Goal: Navigation & Orientation: Find specific page/section

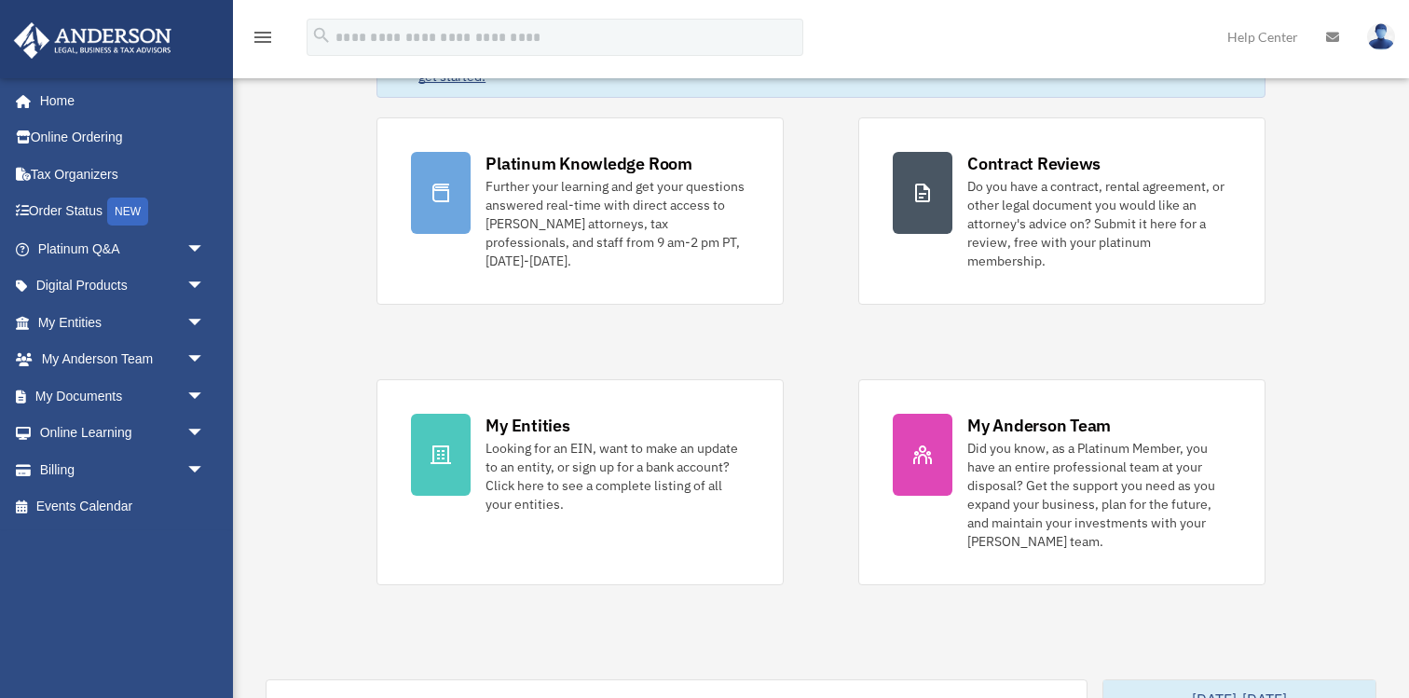
scroll to position [139, 0]
click at [139, 212] on div "NEW" at bounding box center [127, 212] width 41 height 28
click at [189, 435] on span "arrow_drop_down" at bounding box center [204, 434] width 37 height 38
click at [126, 470] on link "Courses" at bounding box center [129, 469] width 207 height 37
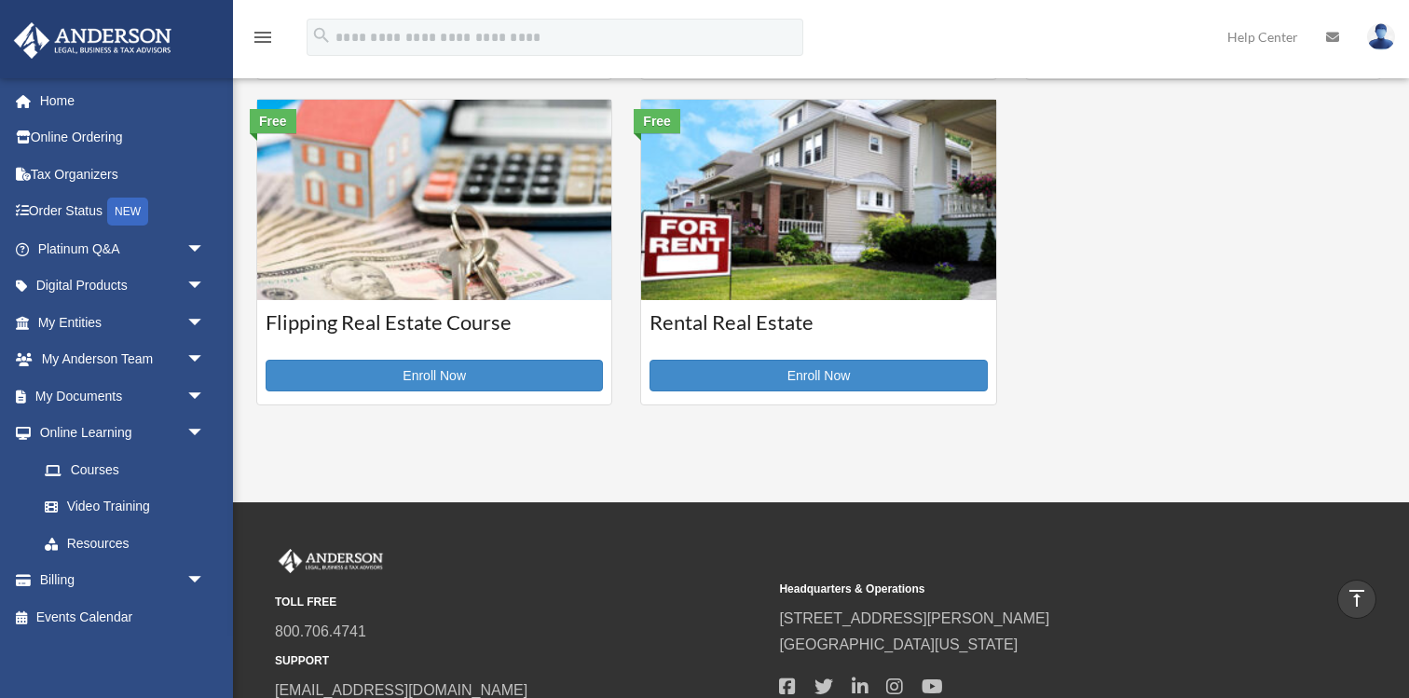
scroll to position [719, 0]
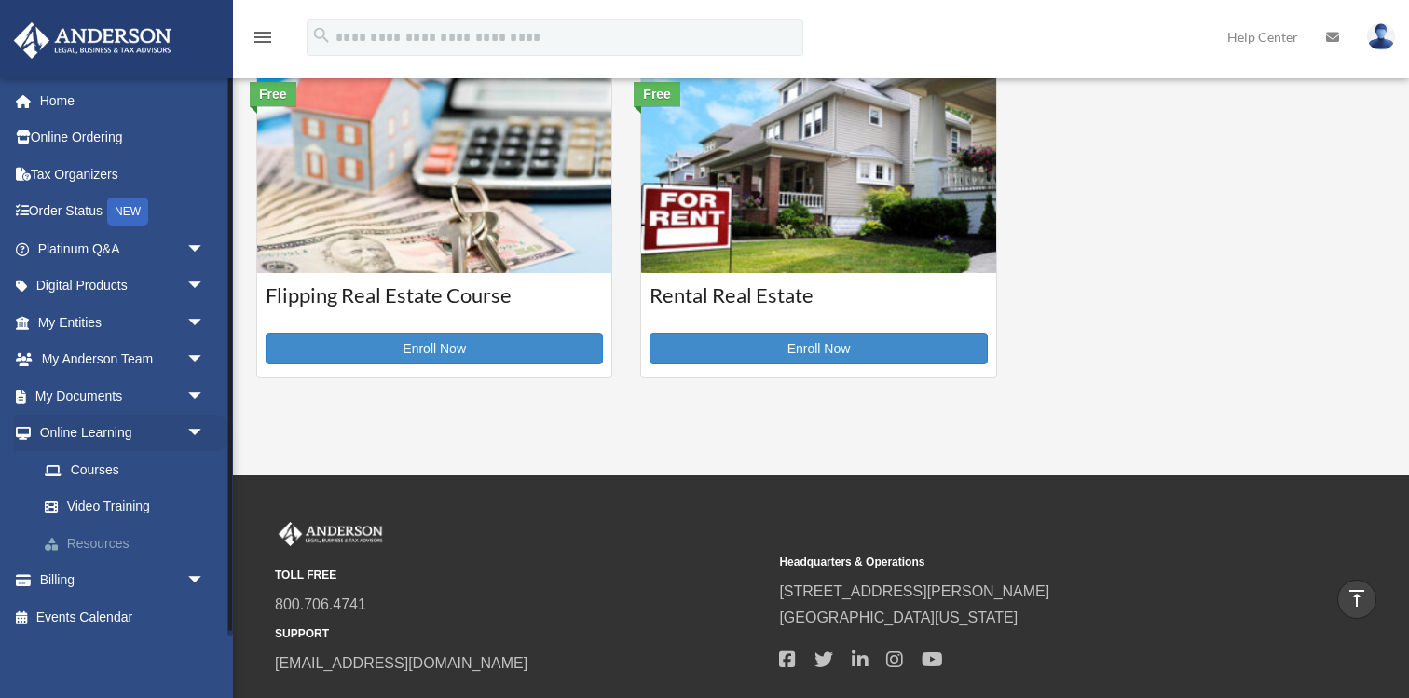
click at [101, 544] on link "Resources" at bounding box center [129, 543] width 207 height 37
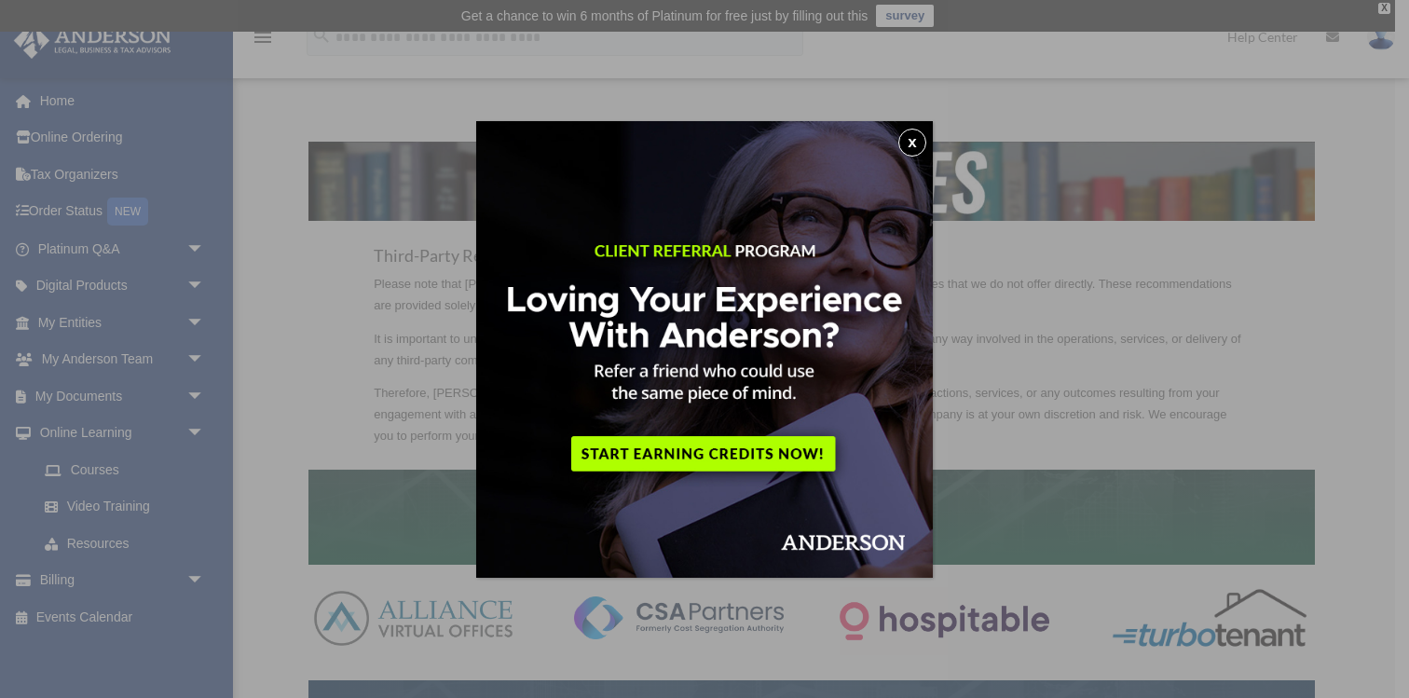
click at [913, 146] on button "x" at bounding box center [912, 143] width 28 height 28
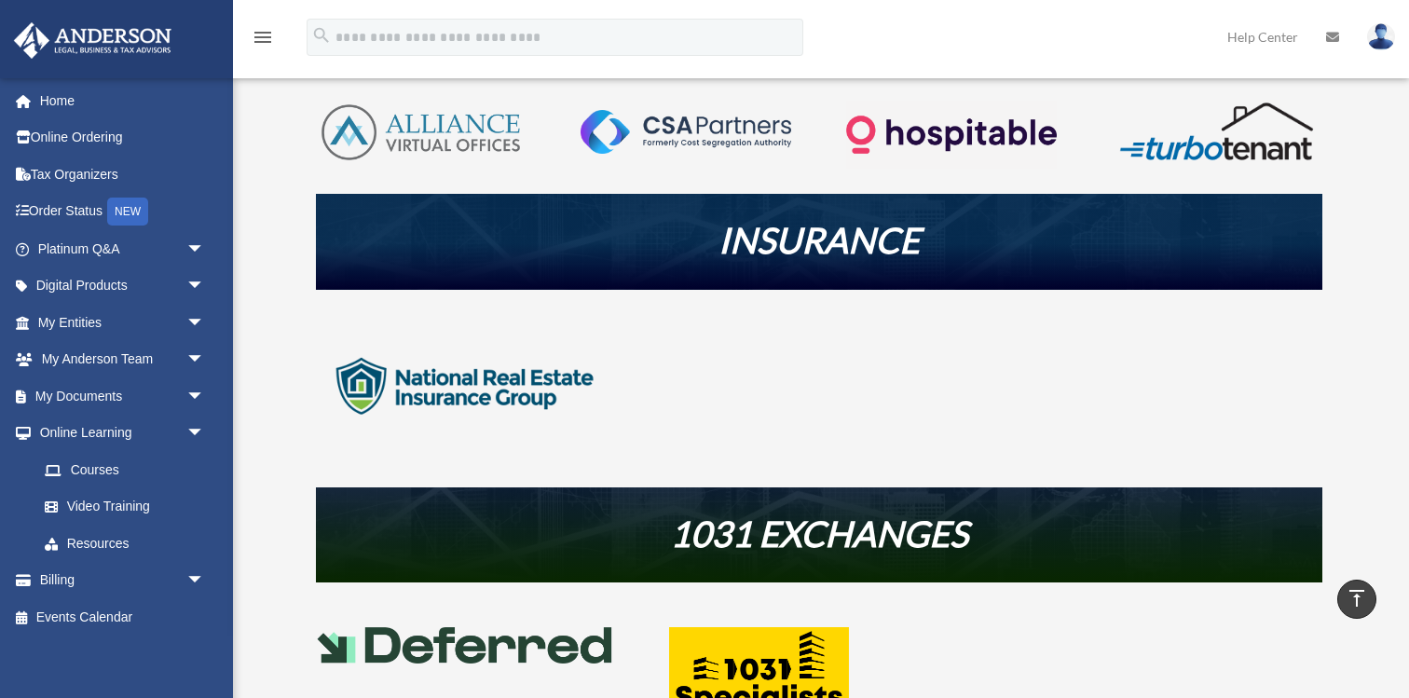
scroll to position [485, 0]
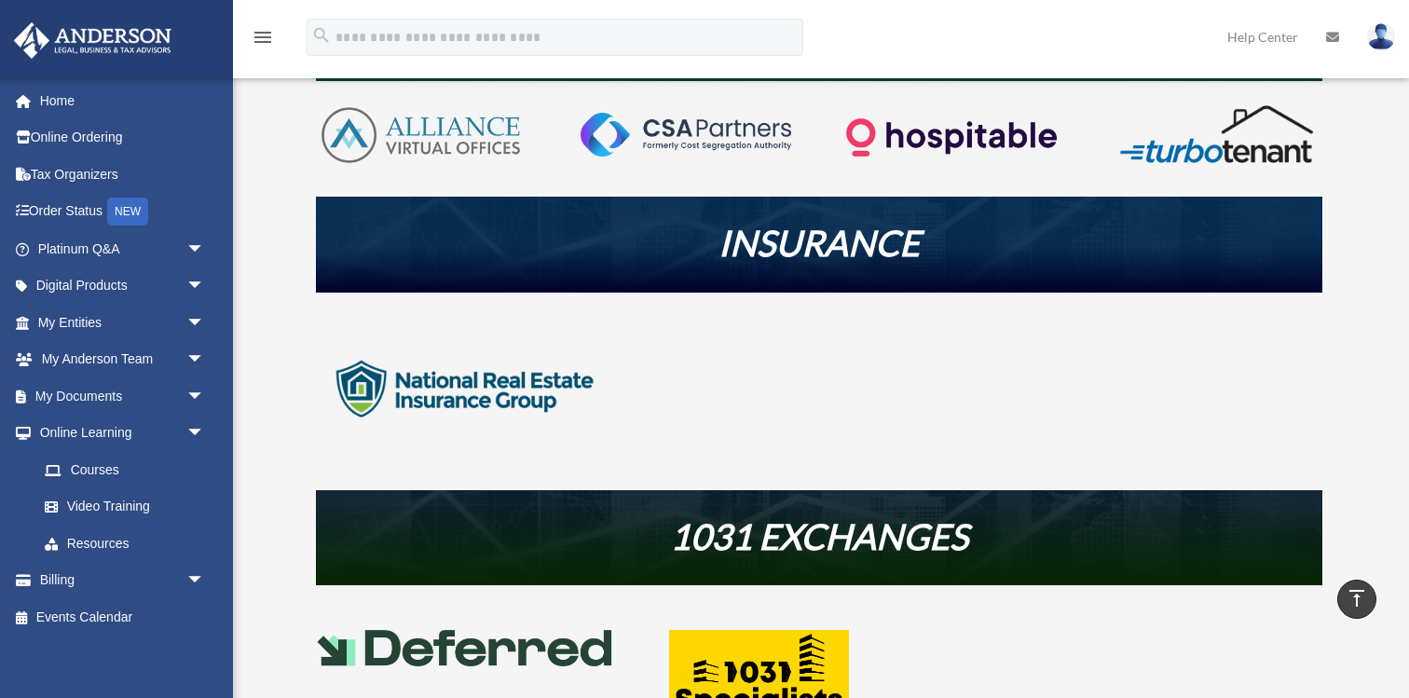
click at [841, 509] on h2 at bounding box center [819, 513] width 1006 height 9
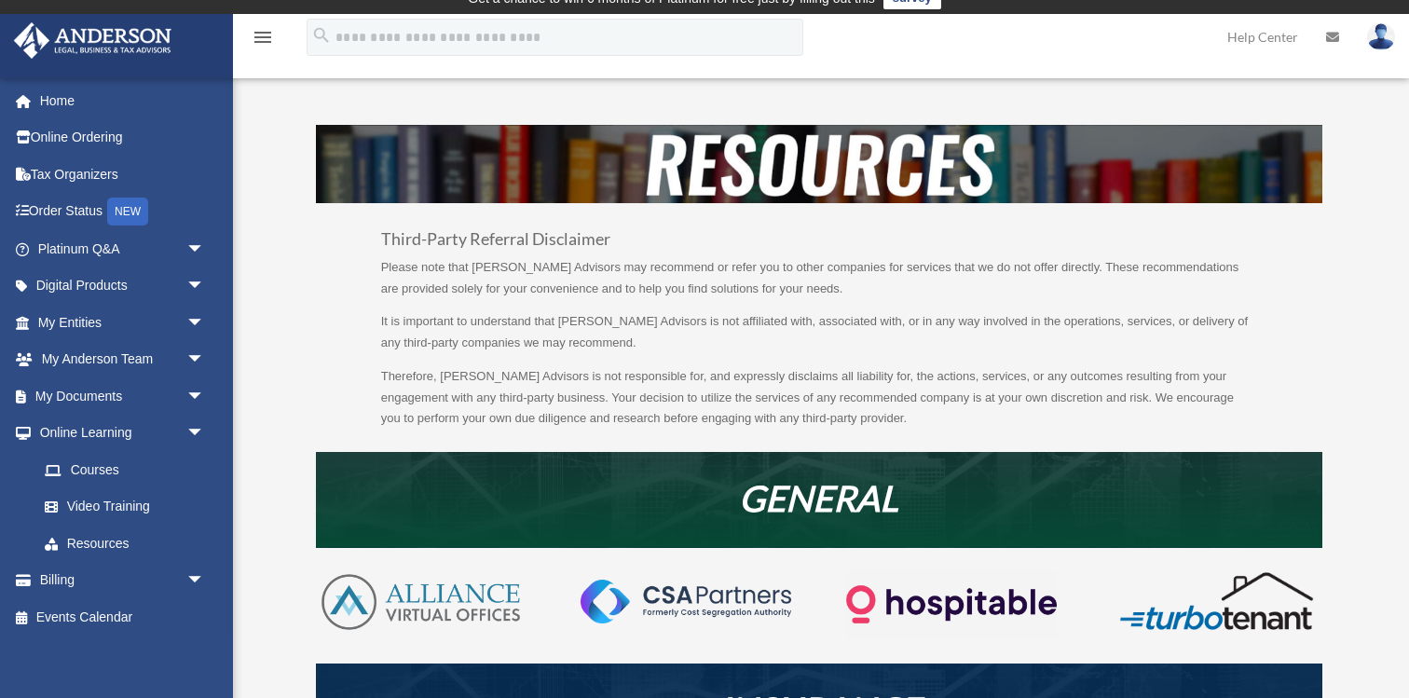
scroll to position [0, 0]
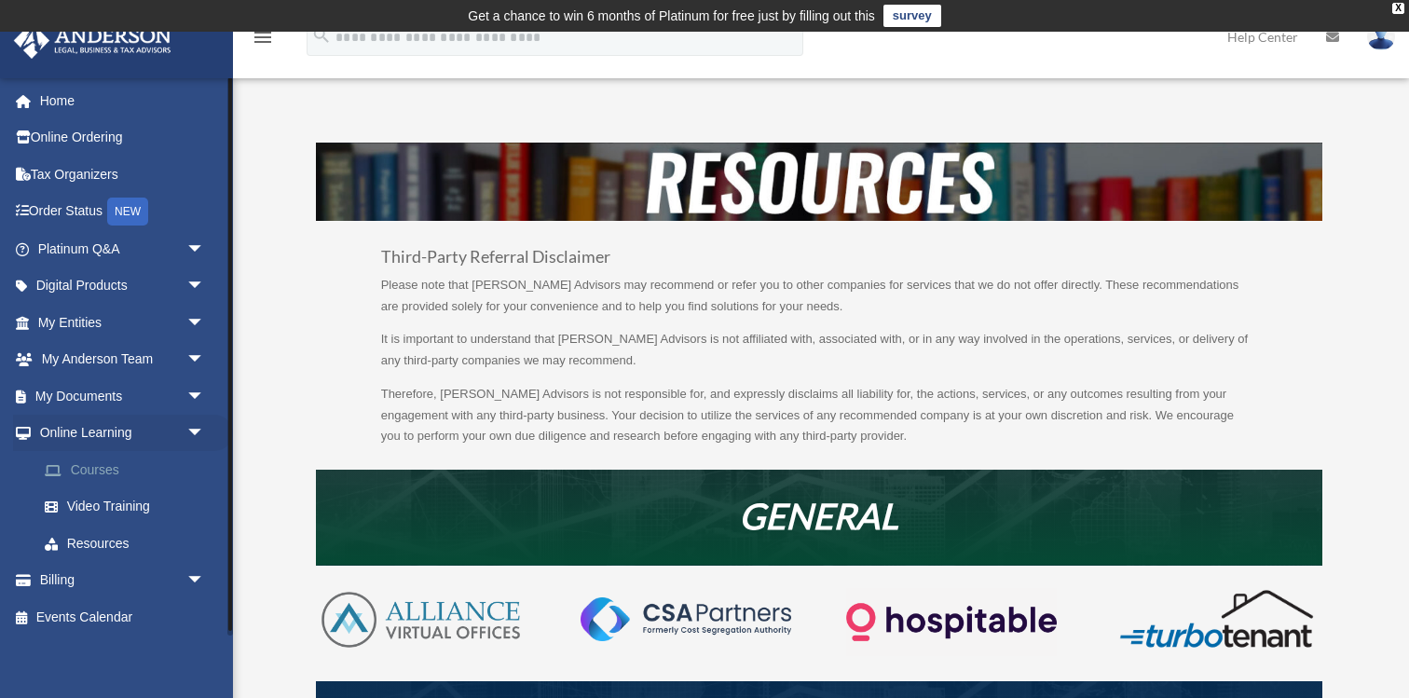
click at [88, 465] on link "Courses" at bounding box center [129, 469] width 207 height 37
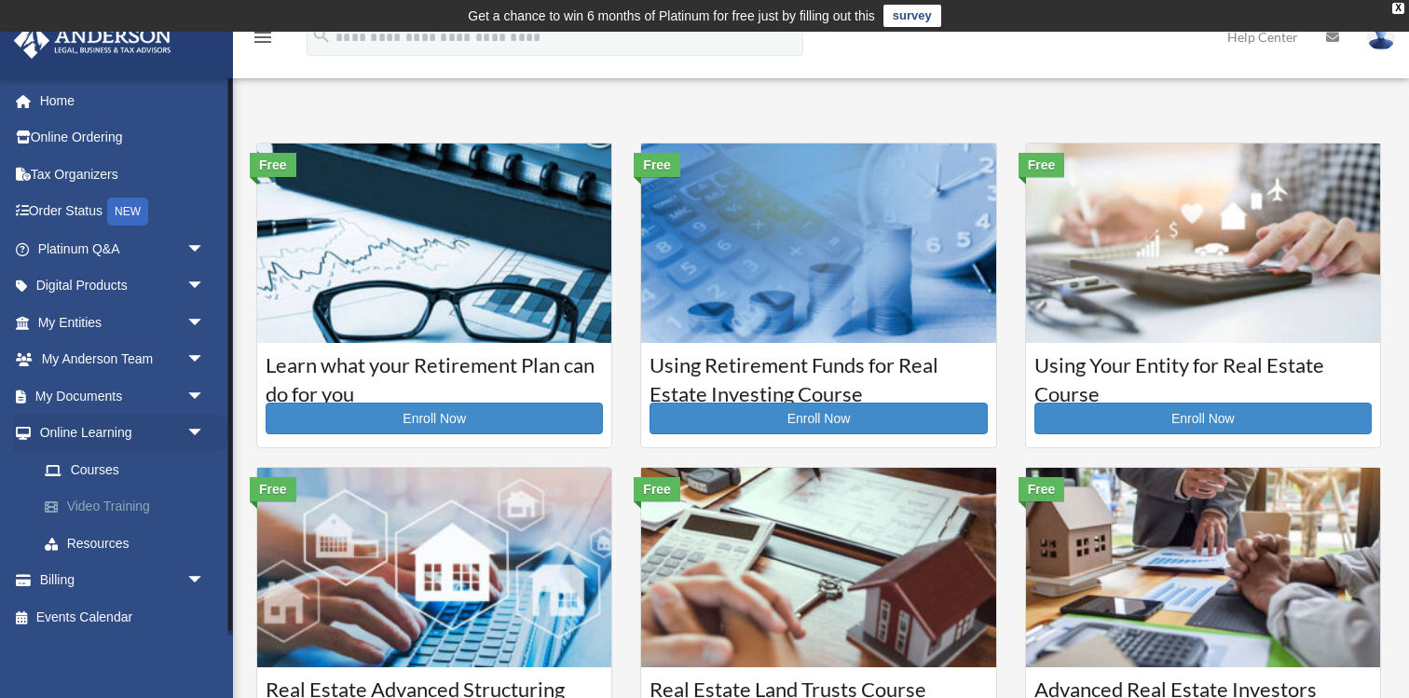
click at [80, 504] on link "Video Training" at bounding box center [129, 506] width 207 height 37
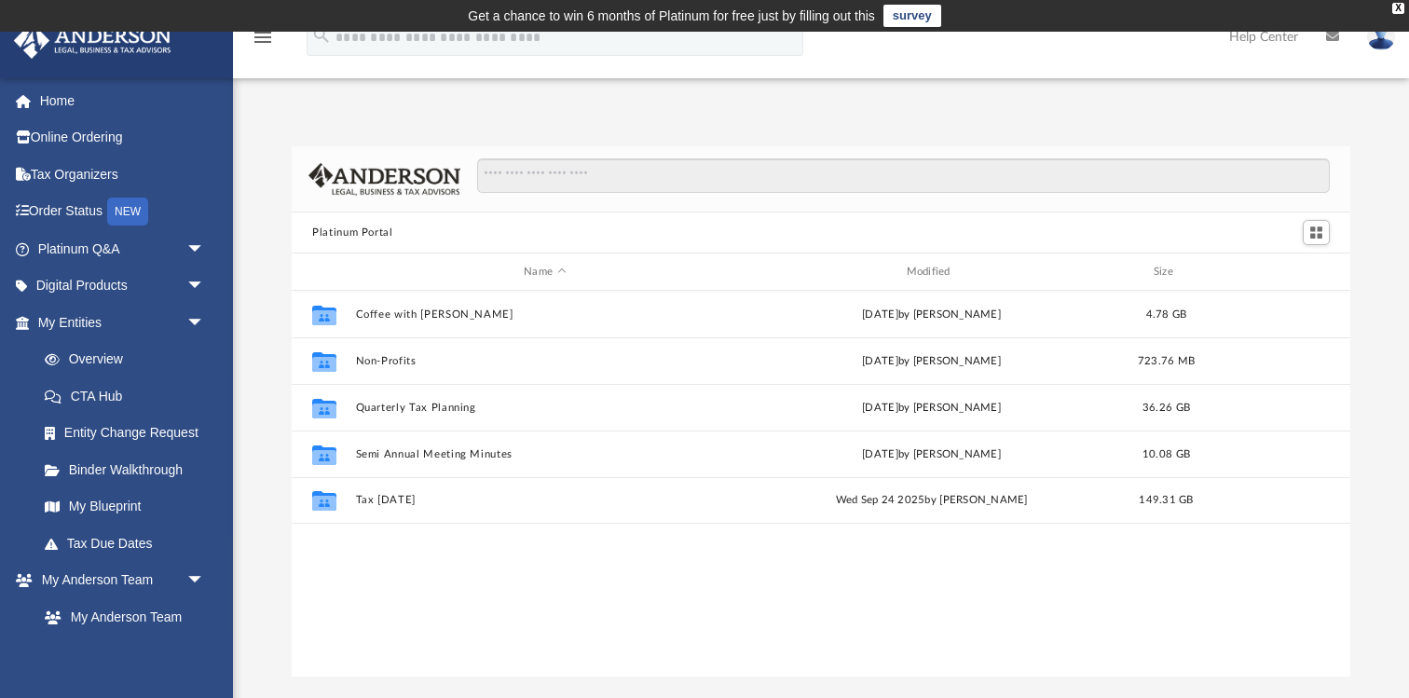
scroll to position [423, 1058]
click at [118, 542] on link "Tax Due Dates" at bounding box center [129, 543] width 207 height 37
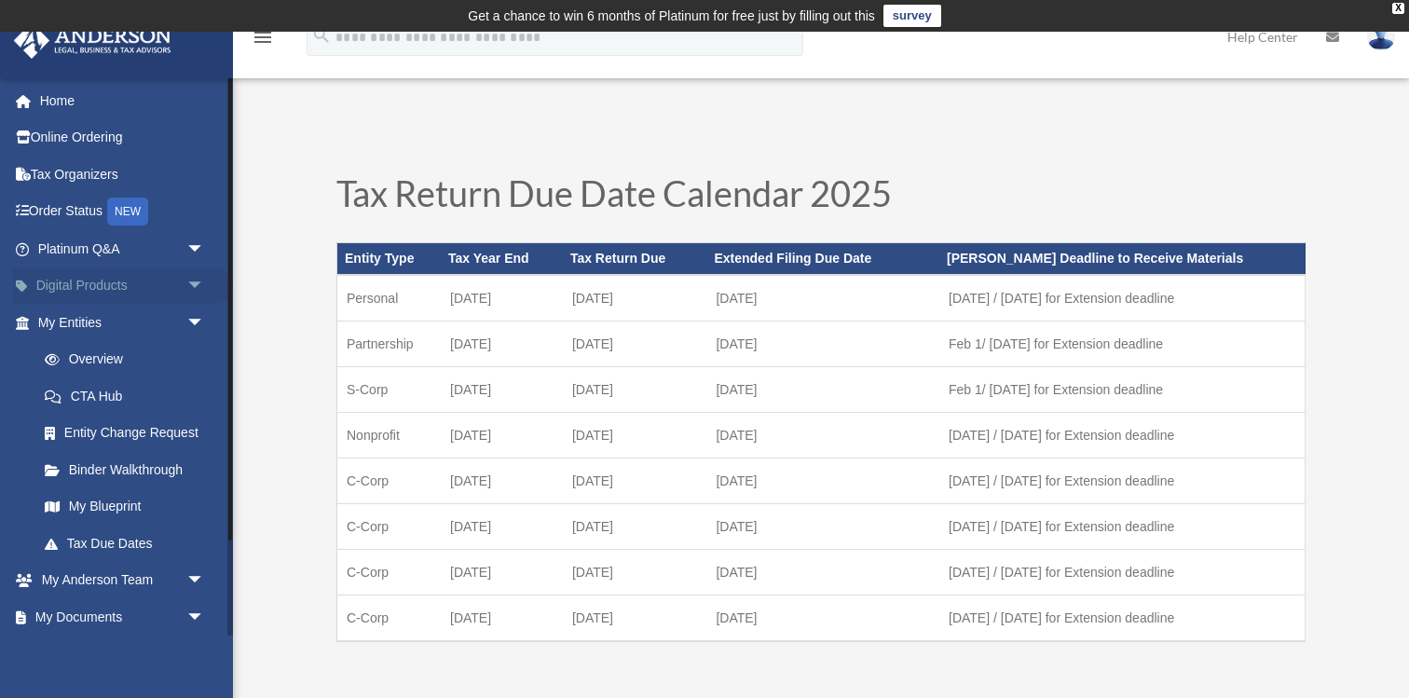
click at [191, 284] on span "arrow_drop_down" at bounding box center [204, 286] width 37 height 38
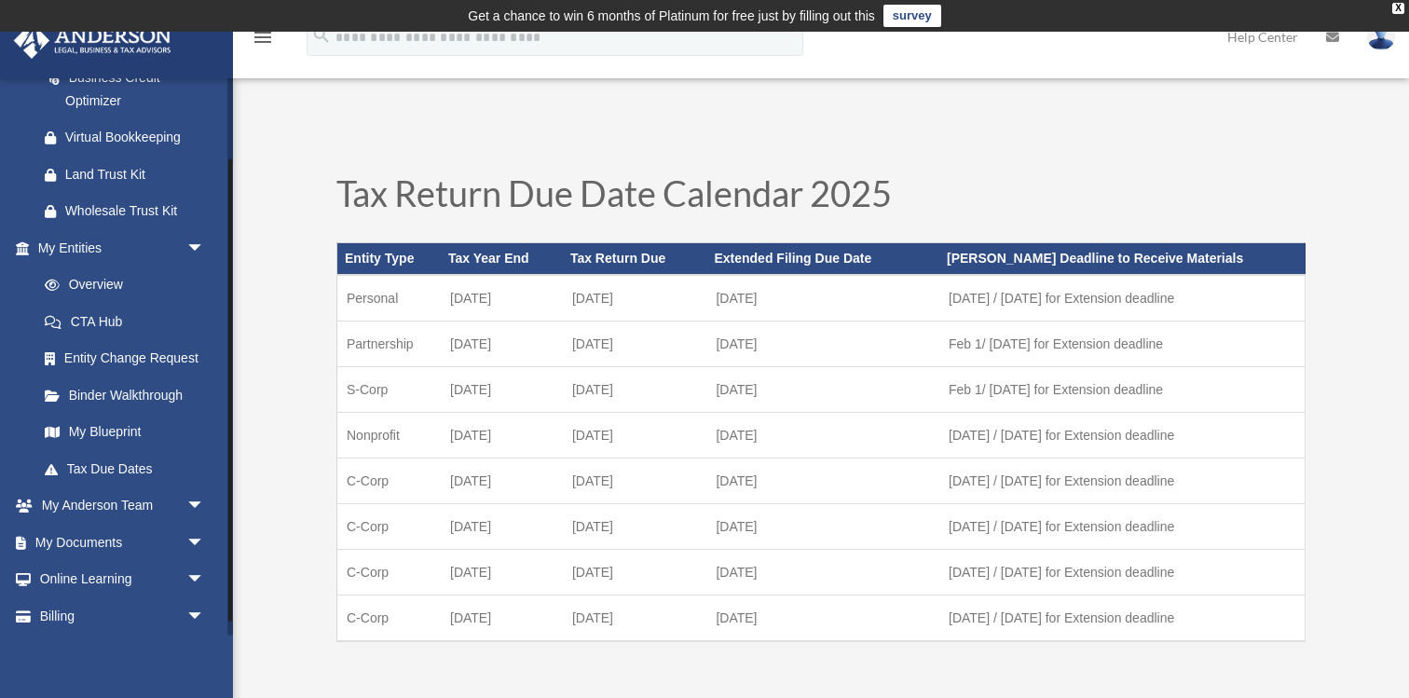
scroll to position [321, 0]
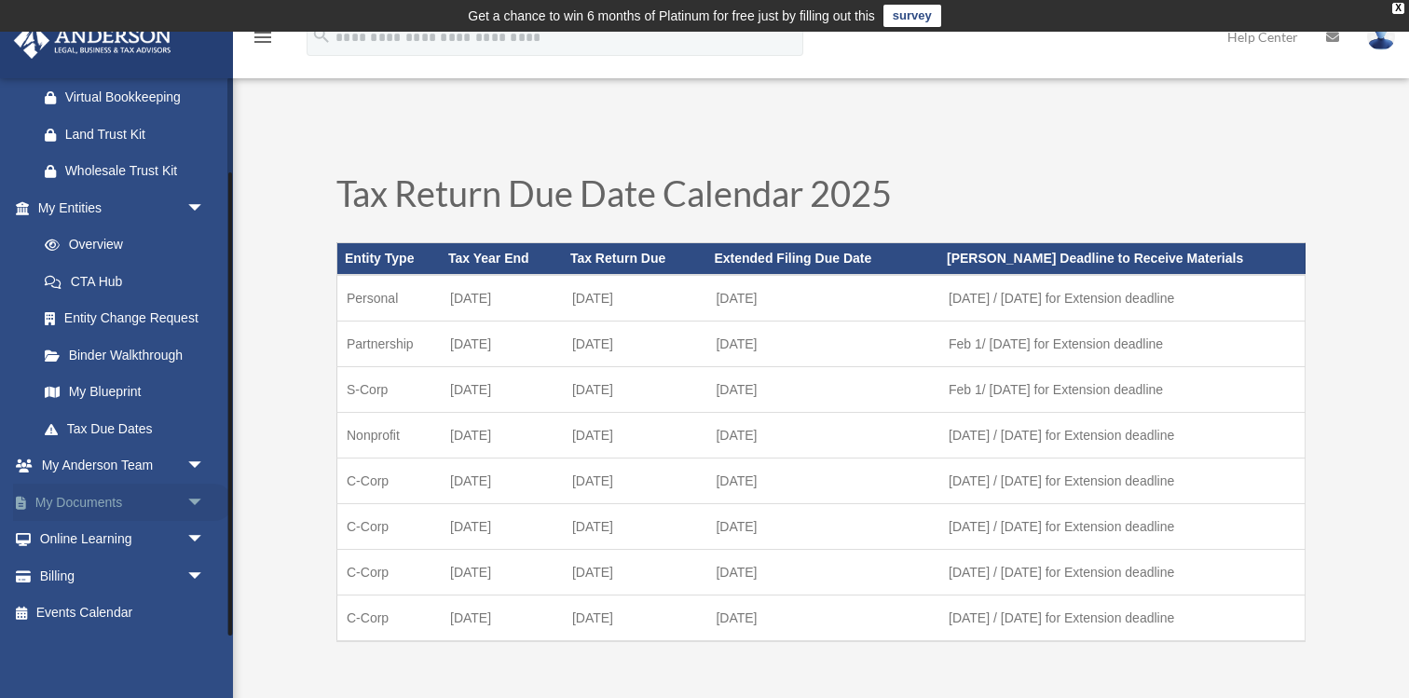
click at [194, 499] on span "arrow_drop_down" at bounding box center [204, 503] width 37 height 38
click at [66, 538] on link "Box" at bounding box center [129, 539] width 207 height 37
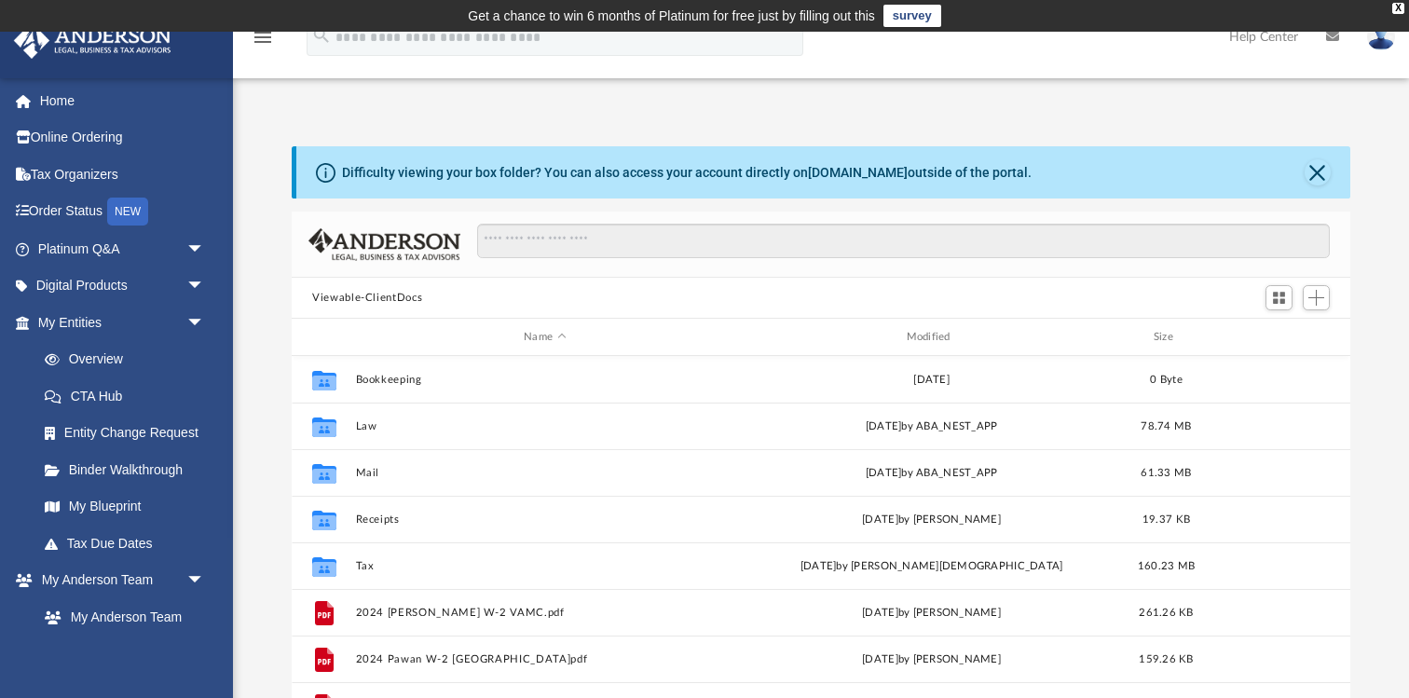
scroll to position [423, 1058]
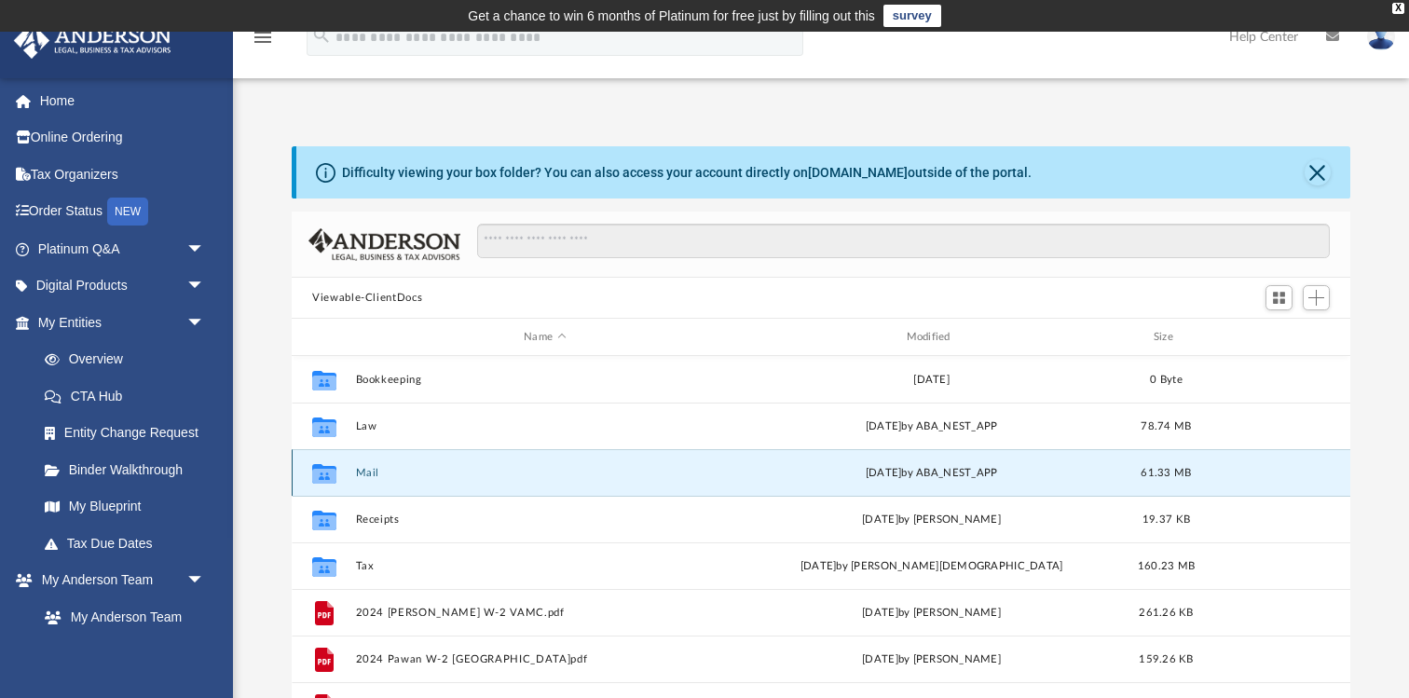
click at [572, 476] on button "Mail" at bounding box center [545, 473] width 378 height 12
click at [342, 473] on div "Collaborated Folder" at bounding box center [324, 473] width 47 height 30
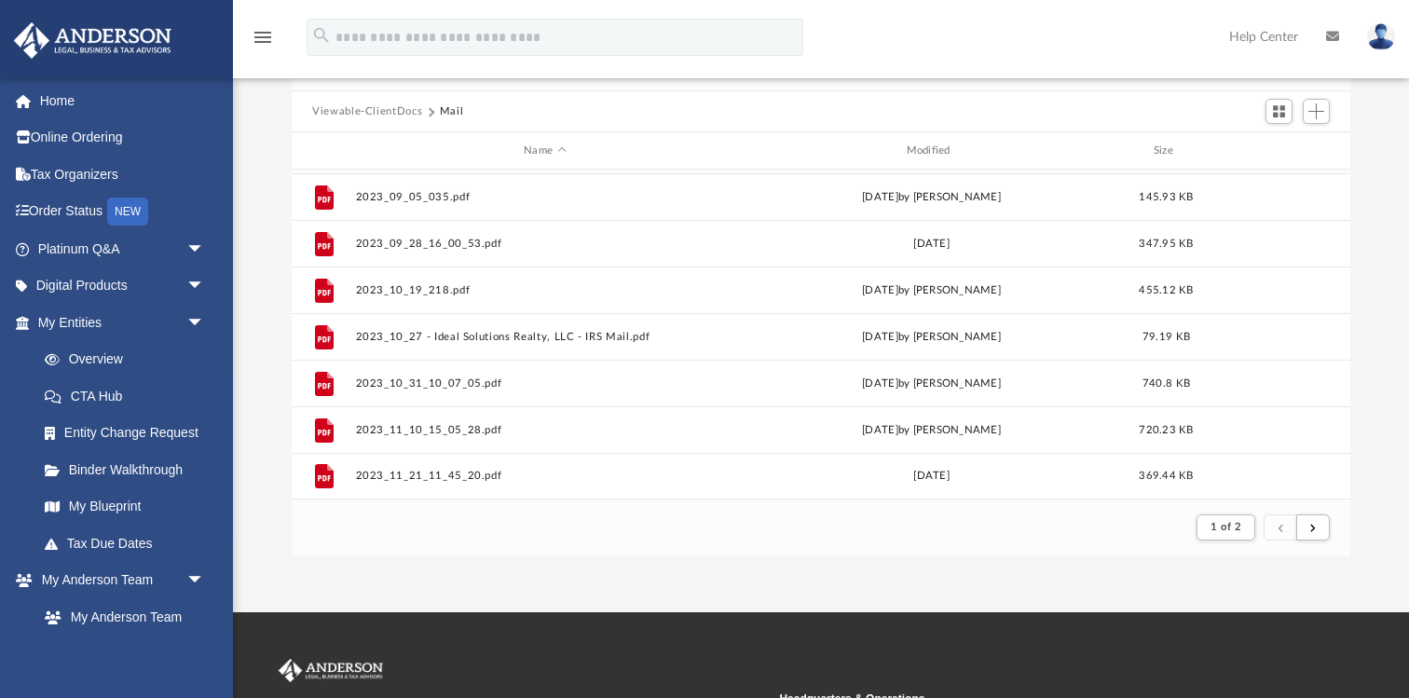
scroll to position [433, 0]
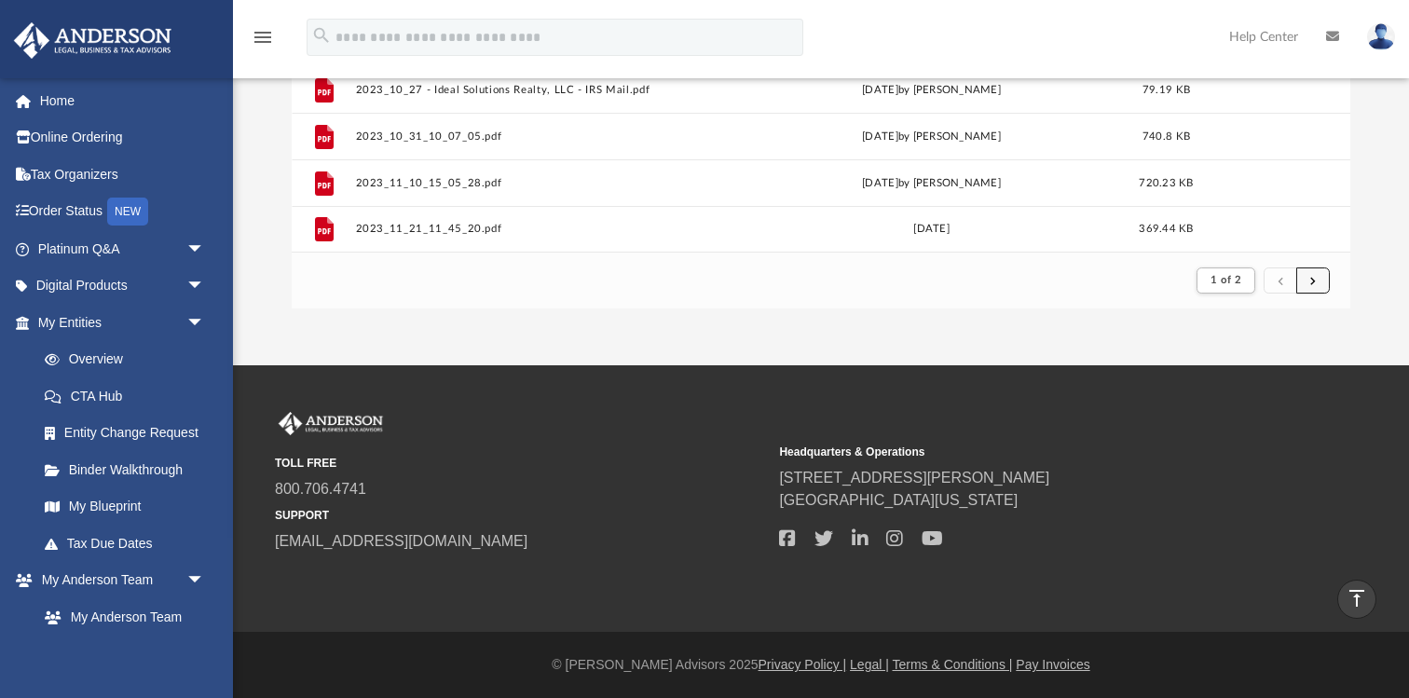
click at [1314, 281] on span "submit" at bounding box center [1313, 280] width 6 height 10
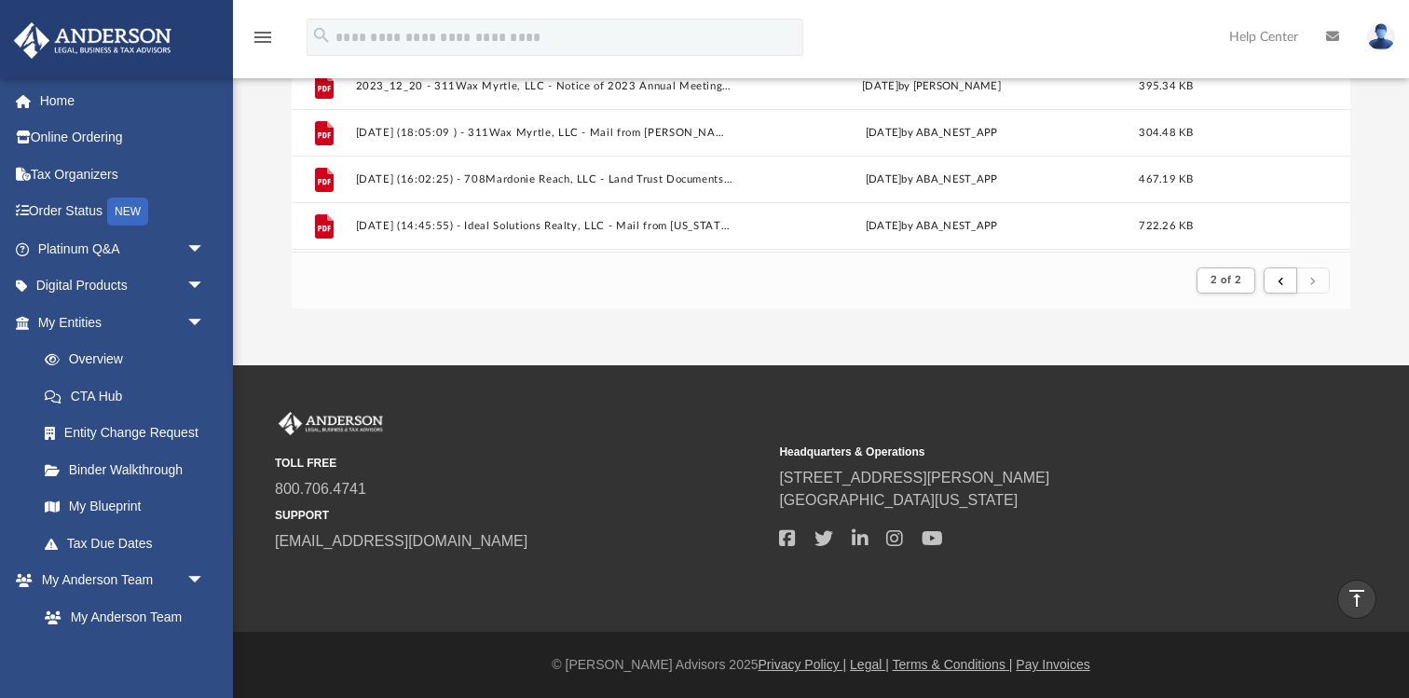
click at [1314, 281] on span "submit" at bounding box center [1313, 280] width 6 height 10
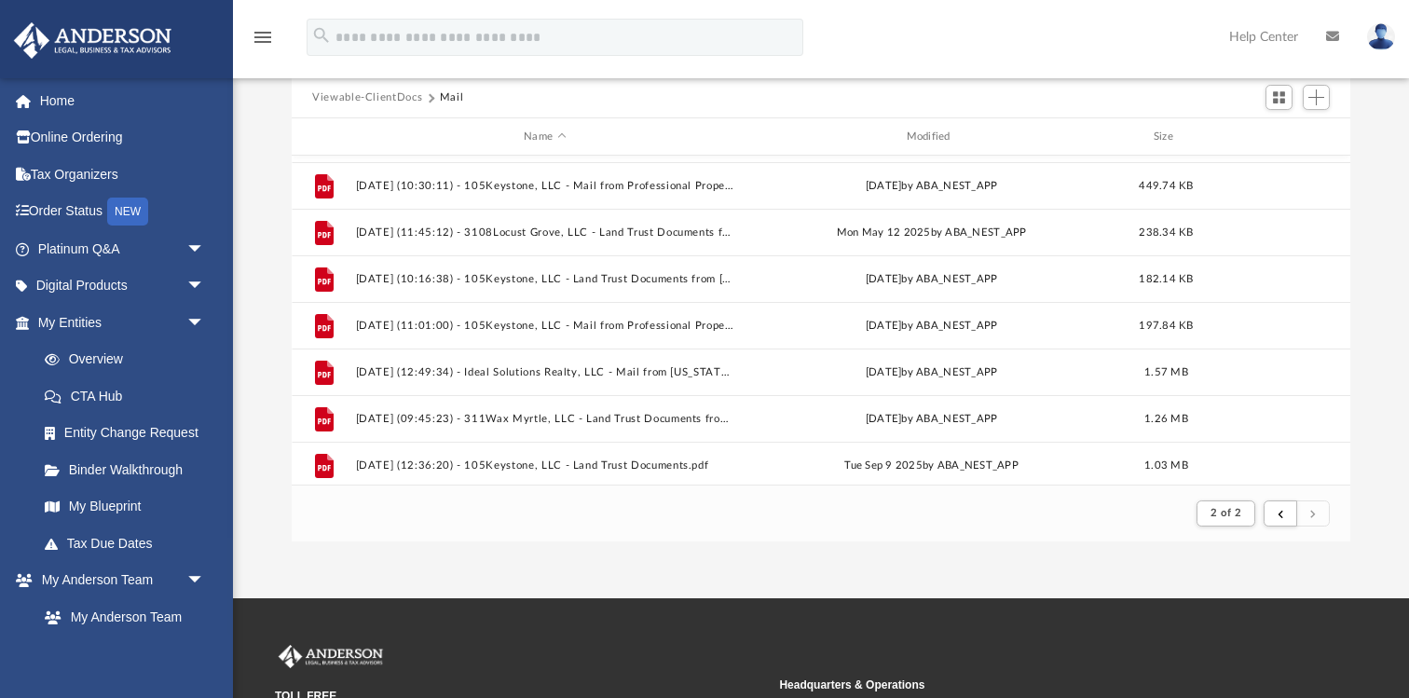
scroll to position [1860, 0]
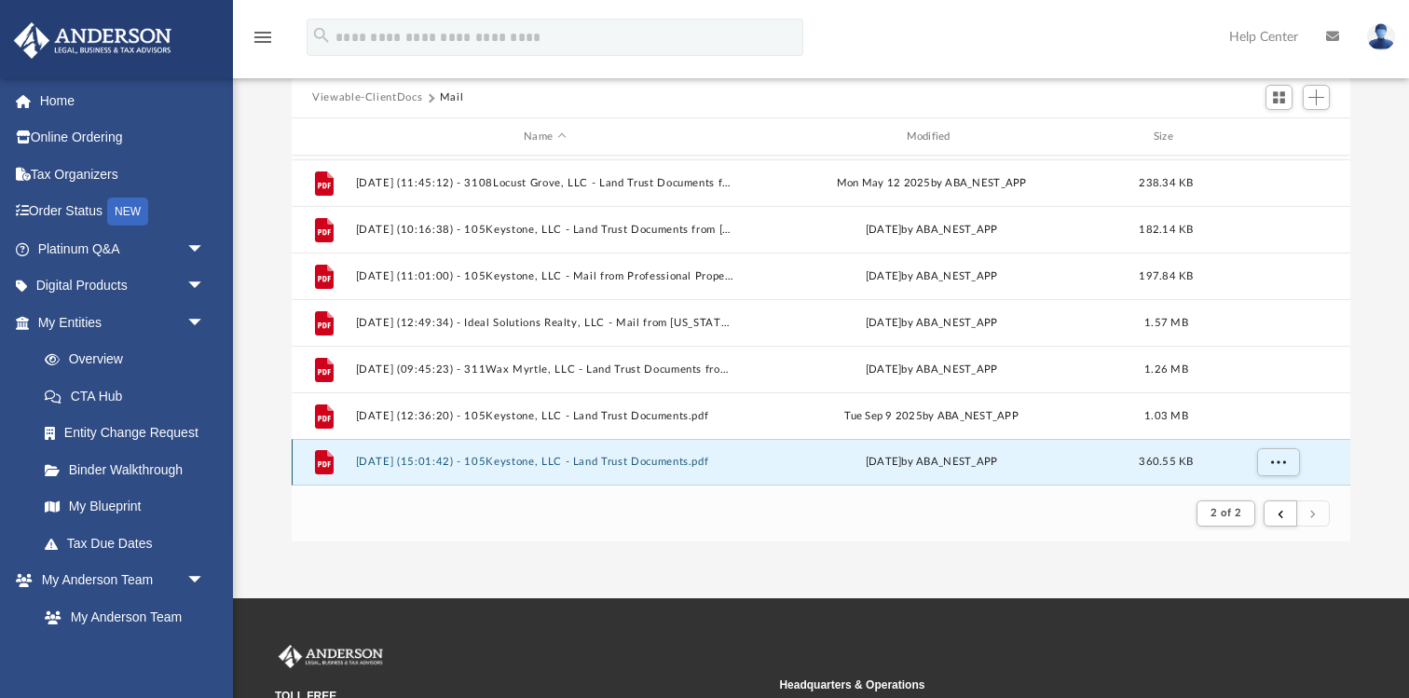
click at [699, 465] on button "[DATE] (15:01:42) - 105Keystone, LLC - Land Trust Documents.pdf" at bounding box center [545, 462] width 378 height 12
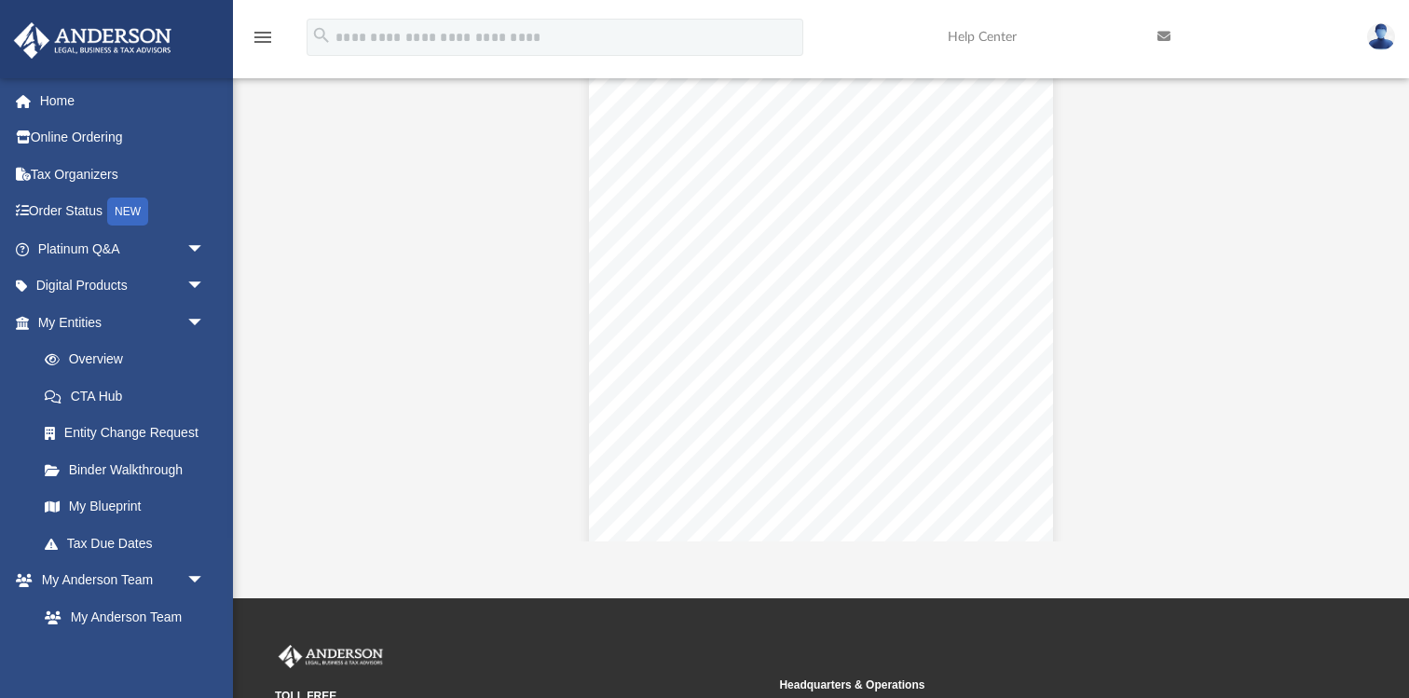
scroll to position [4192, 0]
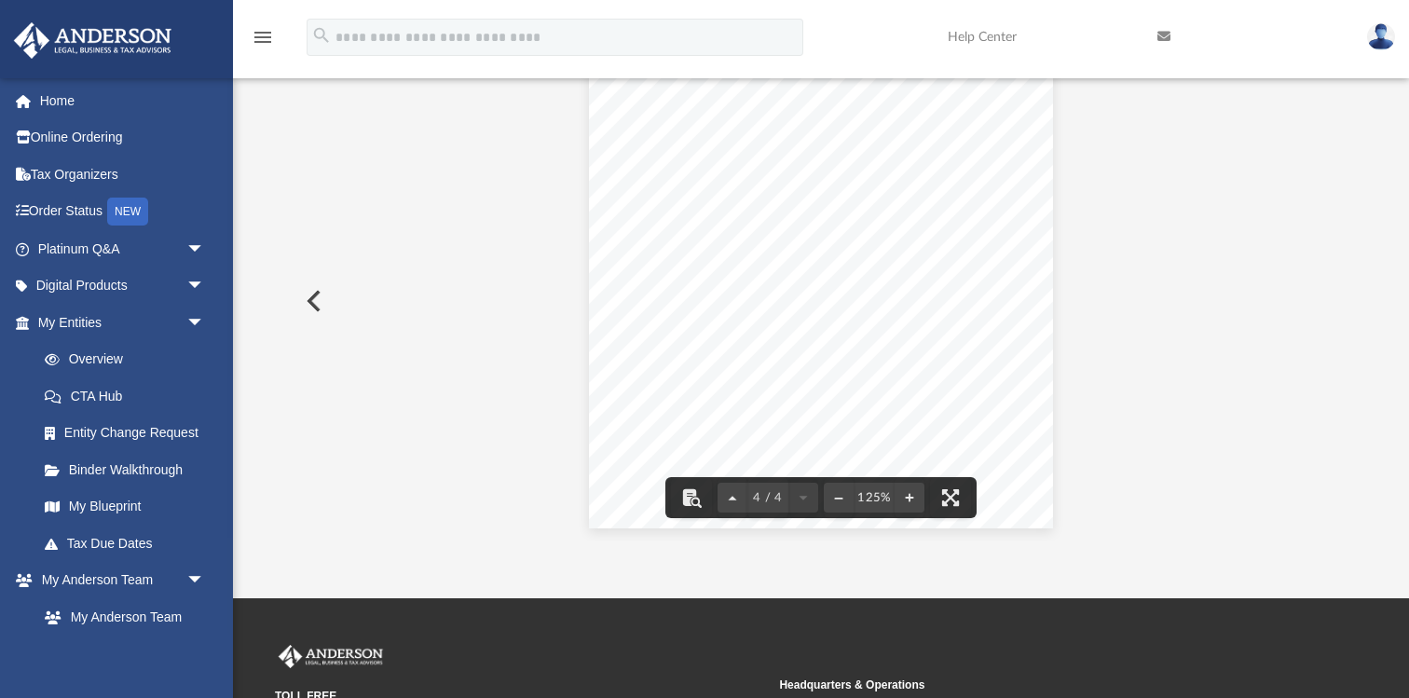
click at [309, 301] on button "Preview" at bounding box center [312, 301] width 41 height 52
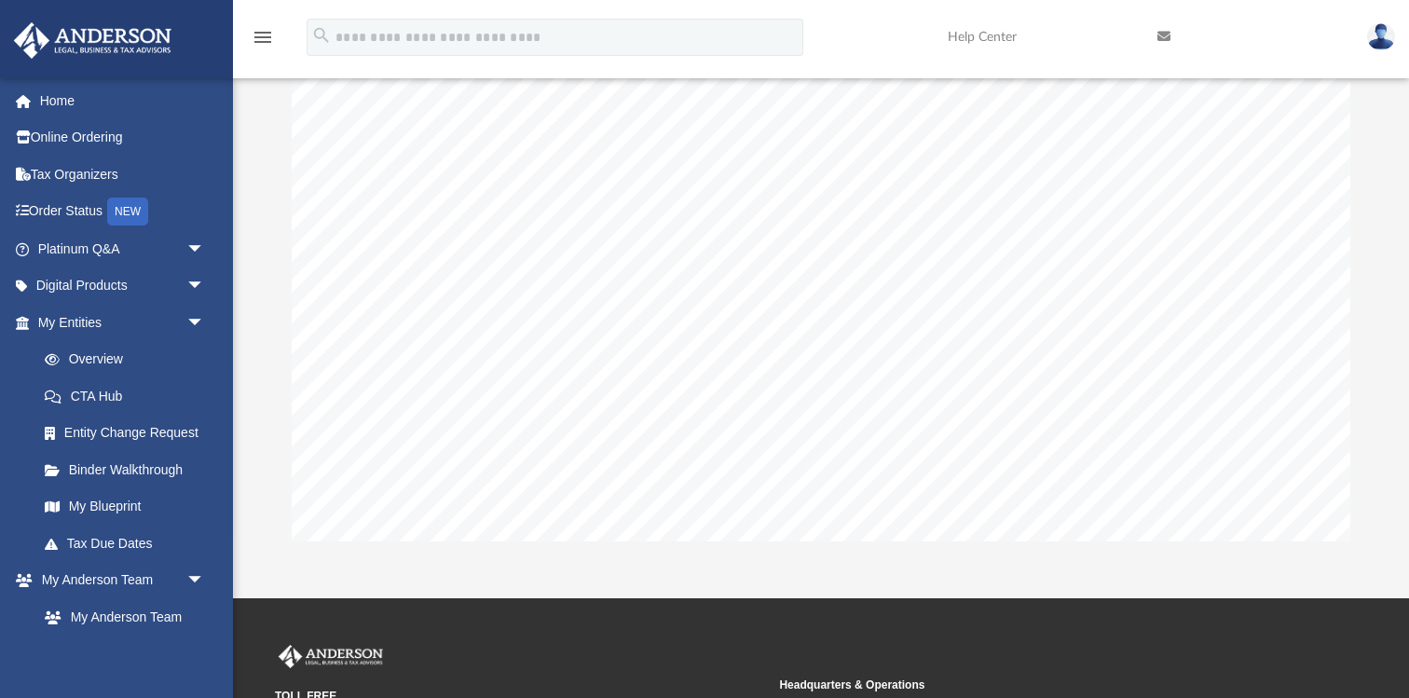
scroll to position [5519, 0]
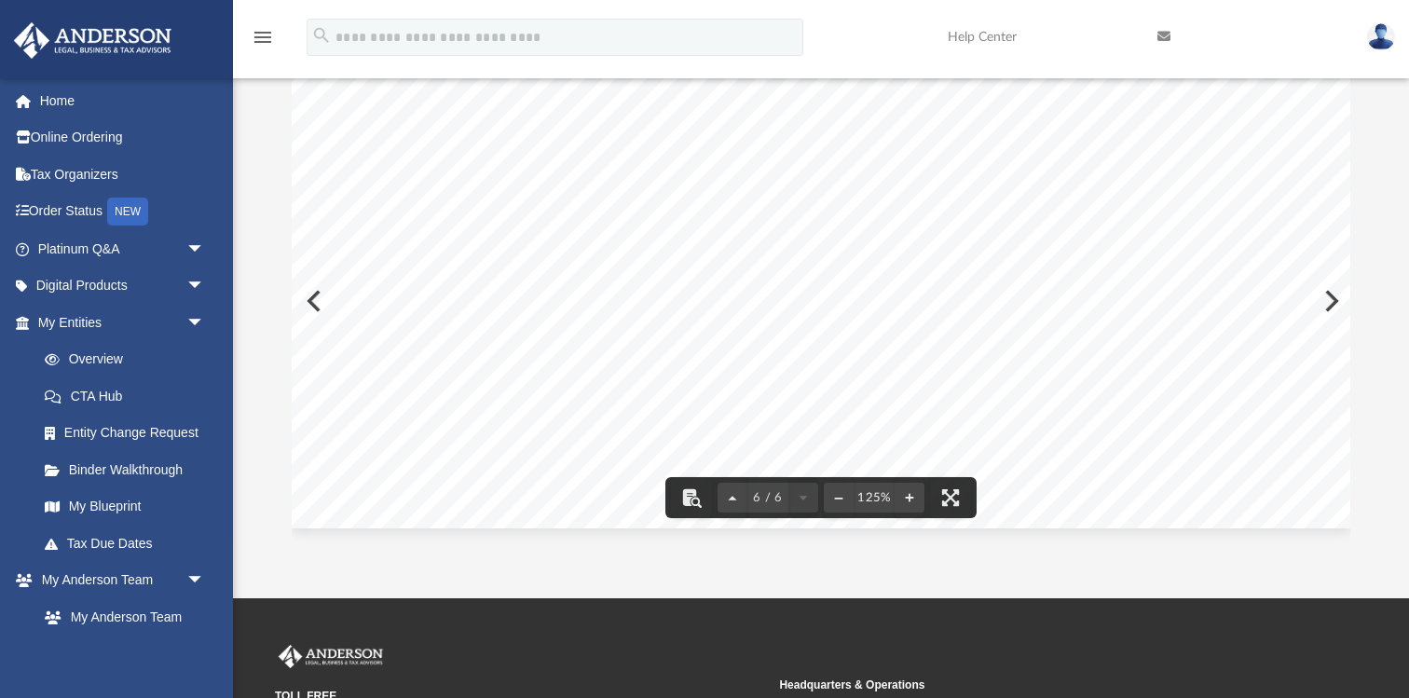
click at [313, 299] on div "Page 6" at bounding box center [821, 296] width 1059 height 464
click at [313, 302] on div "Page 6" at bounding box center [821, 296] width 1059 height 464
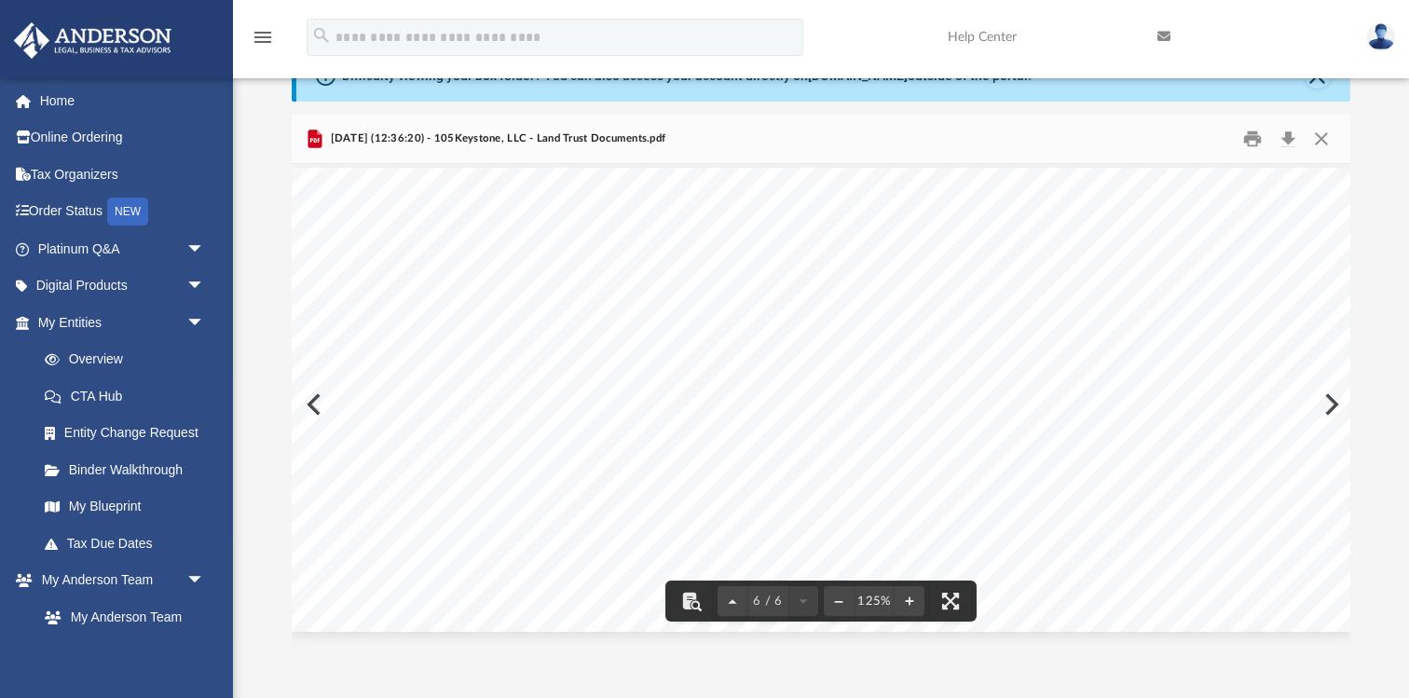
scroll to position [0, 0]
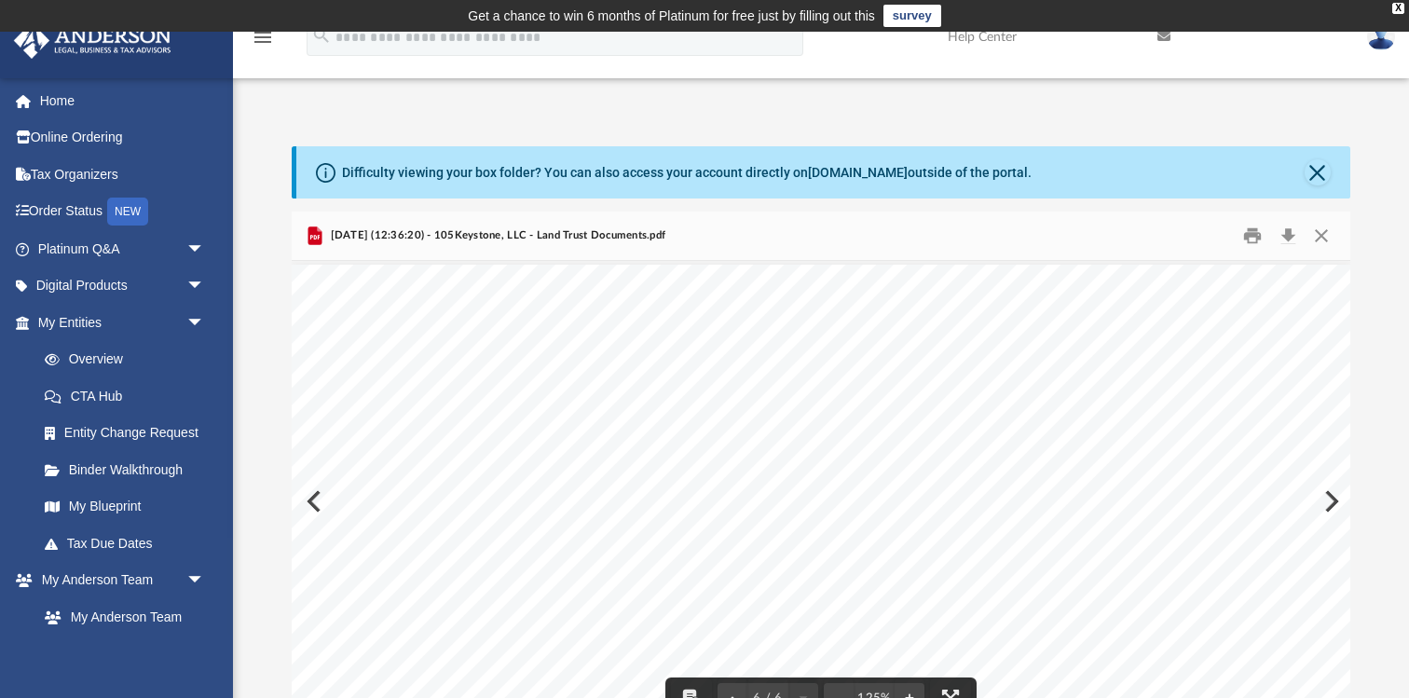
click at [313, 502] on div "Page 6" at bounding box center [821, 497] width 1059 height 464
click at [1321, 231] on button "Close" at bounding box center [1322, 236] width 34 height 29
